Goal: Information Seeking & Learning: Learn about a topic

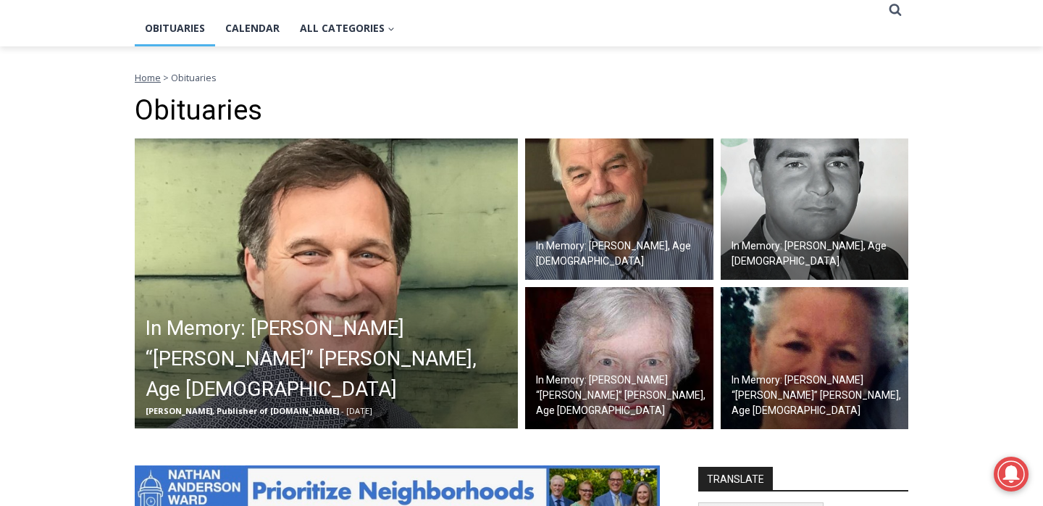
scroll to position [348, 0]
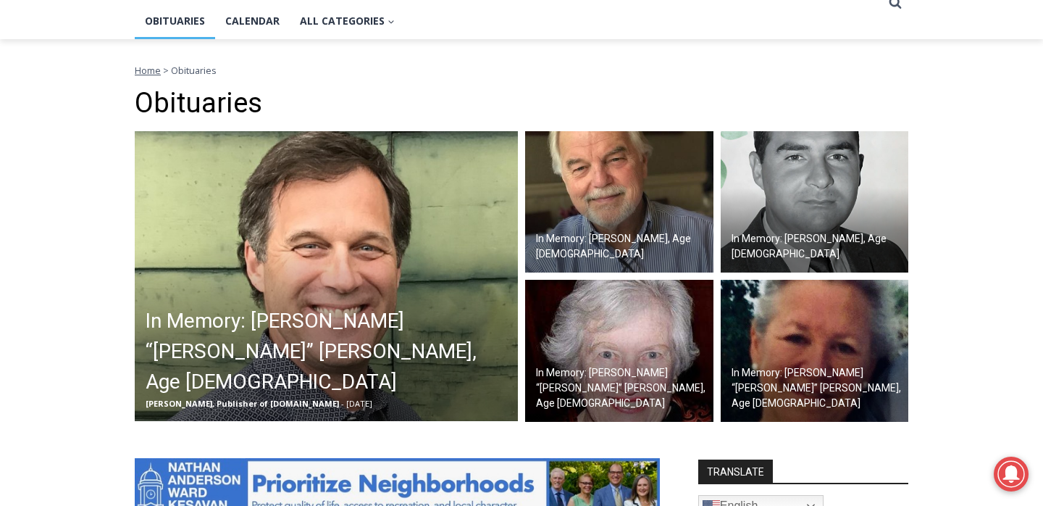
click at [338, 251] on img at bounding box center [326, 276] width 383 height 290
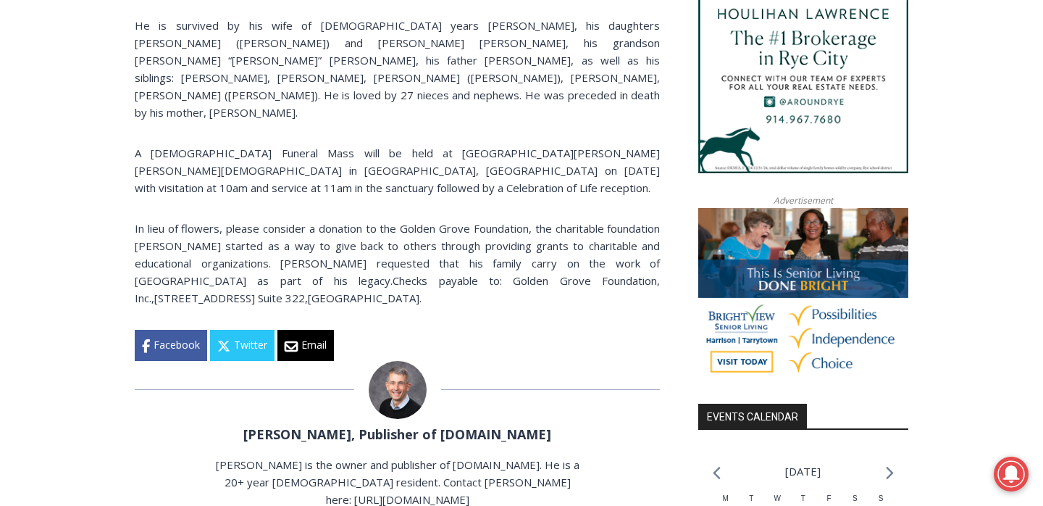
scroll to position [1461, 0]
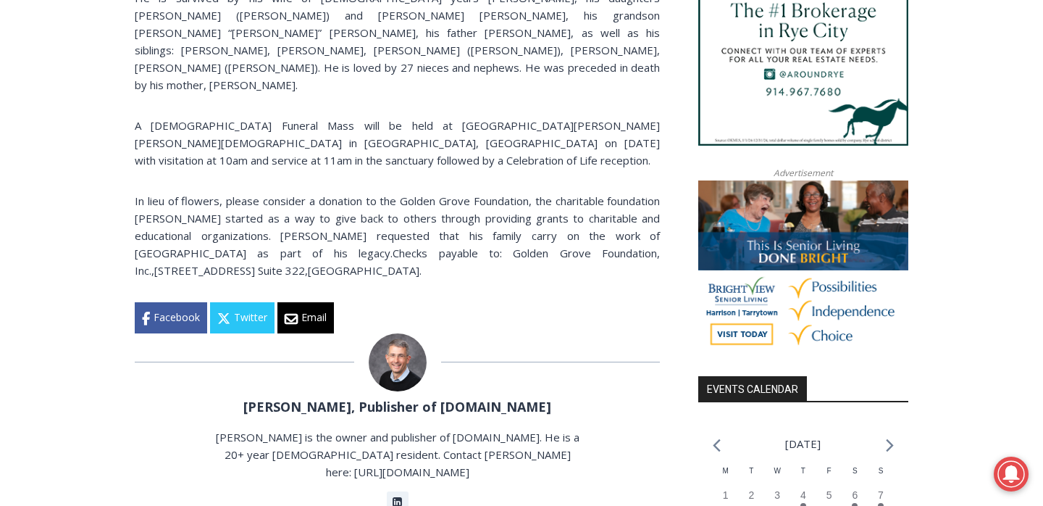
click at [407, 333] on img at bounding box center [398, 362] width 58 height 58
click at [402, 333] on img at bounding box center [398, 362] width 58 height 58
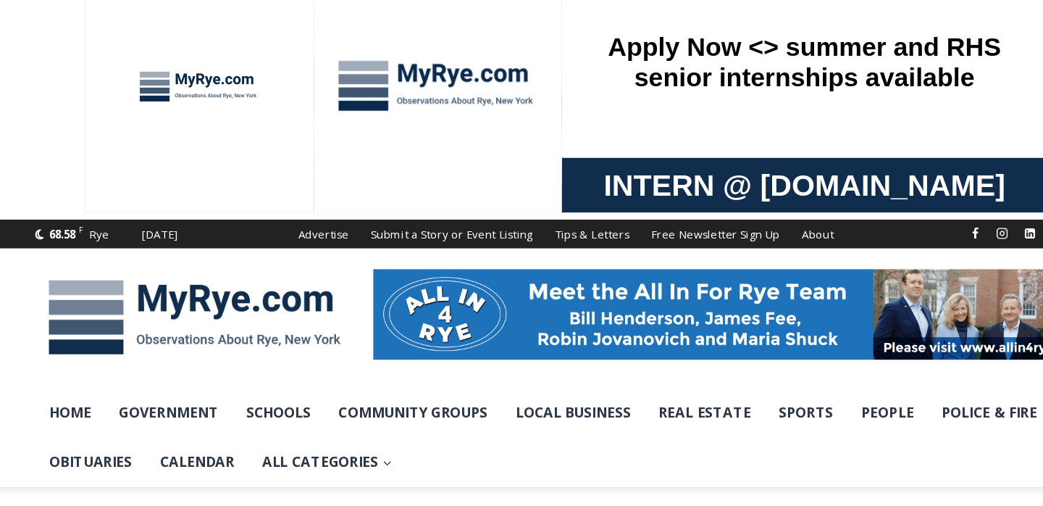
scroll to position [0, 0]
